Goal: Information Seeking & Learning: Learn about a topic

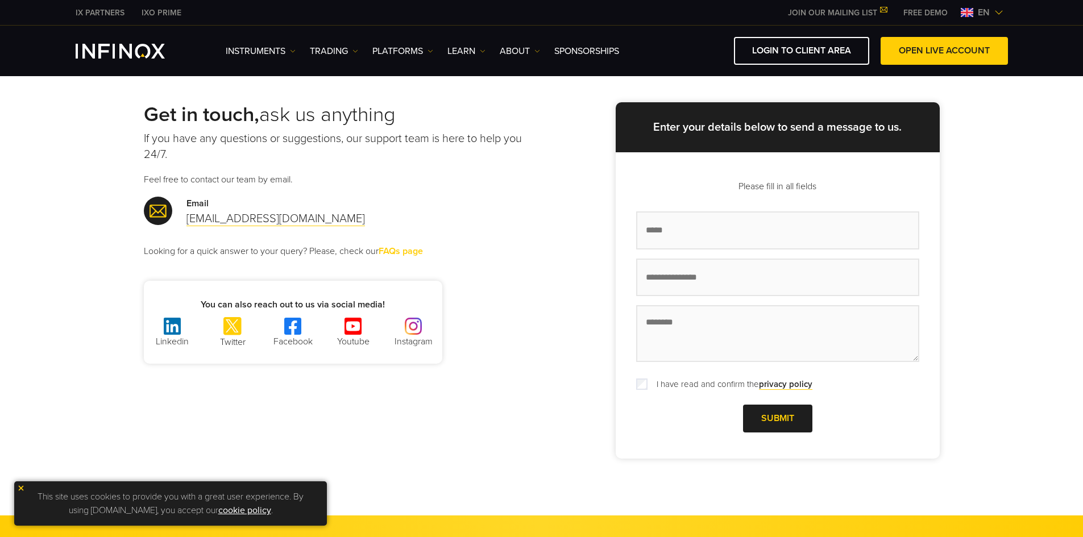
click at [411, 251] on link "FAQs page" at bounding box center [401, 252] width 44 height 12
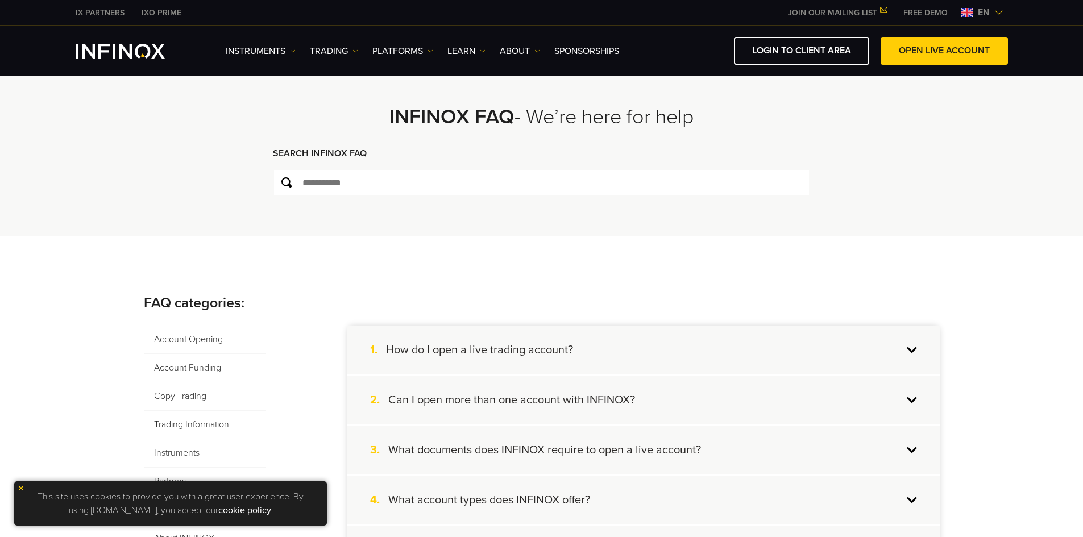
click at [828, 11] on link "JOIN OUR MAILING LIST" at bounding box center [837, 13] width 115 height 10
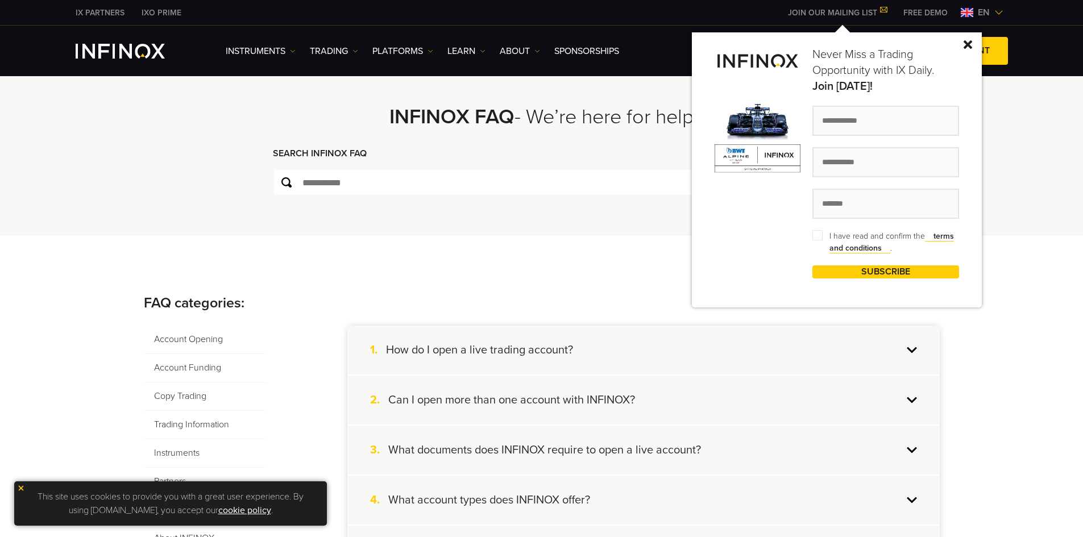
click at [963, 46] on div "Never Miss a Trading Opportunity with IX Daily. Join Today! I have read and con…" at bounding box center [837, 169] width 290 height 275
click at [963, 43] on div "Never Miss a Trading Opportunity with IX Daily. Join Today! I have read and con…" at bounding box center [837, 169] width 290 height 275
click at [964, 40] on img at bounding box center [968, 44] width 9 height 9
